Goal: Task Accomplishment & Management: Manage account settings

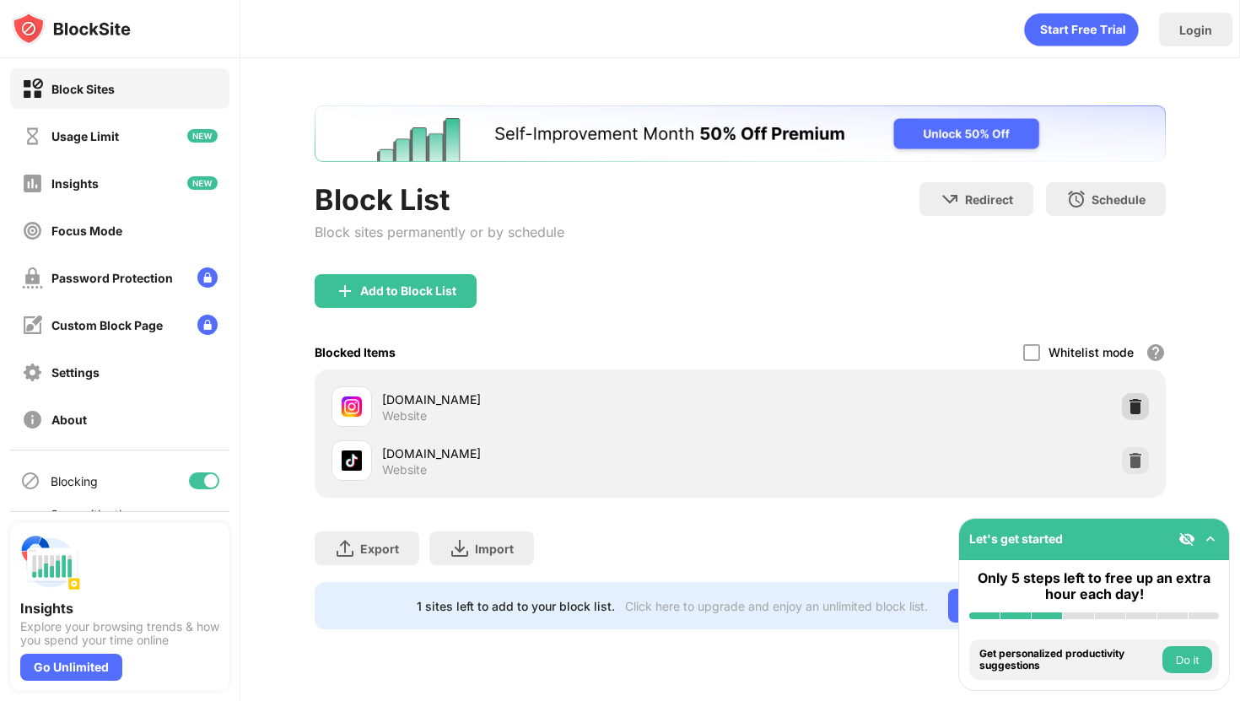
click at [1132, 406] on img at bounding box center [1135, 406] width 17 height 17
